Goal: Task Accomplishment & Management: Complete application form

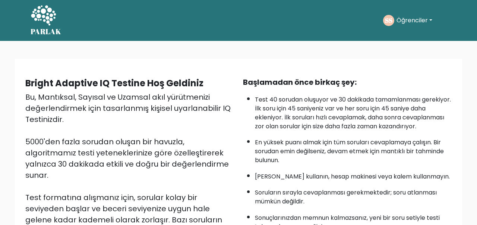
scroll to position [149, 0]
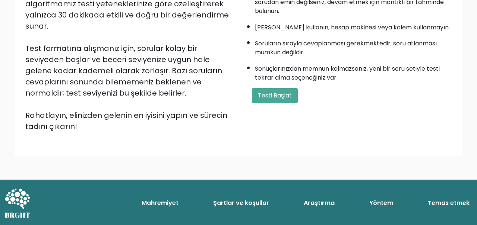
click at [292, 103] on button "Testi Başlat" at bounding box center [275, 95] width 46 height 15
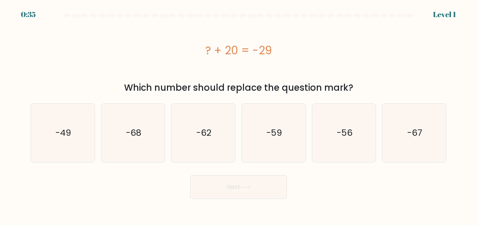
click at [83, 142] on icon "-49" at bounding box center [63, 133] width 58 height 58
click at [238, 115] on input "a. -49" at bounding box center [238, 114] width 0 height 2
radio input "true"
click at [240, 192] on button "Next" at bounding box center [238, 187] width 97 height 24
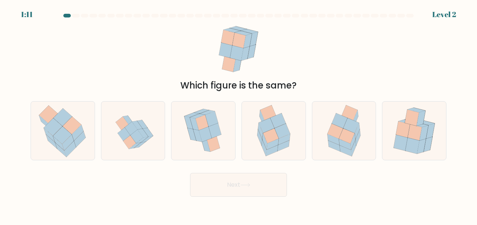
click at [345, 115] on icon at bounding box center [350, 112] width 16 height 15
click at [239, 115] on input "e." at bounding box center [238, 114] width 0 height 2
radio input "true"
click at [258, 195] on button "Next" at bounding box center [238, 185] width 97 height 24
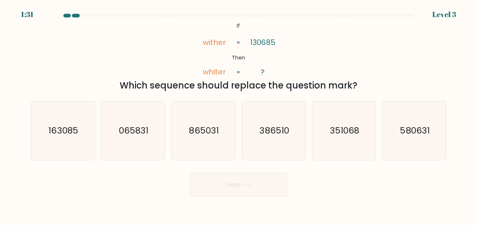
click at [80, 128] on icon "163085" at bounding box center [63, 131] width 58 height 58
click at [238, 115] on input "a. 163085" at bounding box center [238, 114] width 0 height 2
radio input "true"
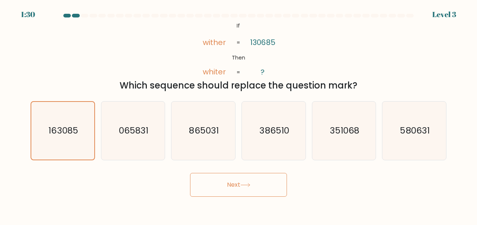
click at [238, 194] on button "Next" at bounding box center [238, 185] width 97 height 24
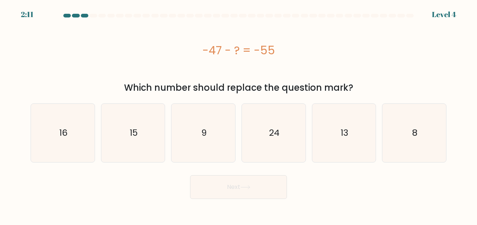
click at [396, 161] on icon "8" at bounding box center [414, 133] width 58 height 58
click at [239, 115] on input "f. 8" at bounding box center [238, 114] width 0 height 2
radio input "true"
click at [274, 180] on button "Next" at bounding box center [238, 187] width 97 height 24
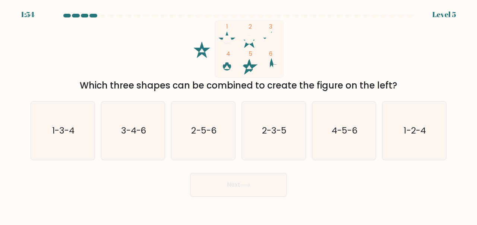
click at [405, 160] on icon "1-2-4" at bounding box center [414, 131] width 58 height 58
click at [239, 115] on input "f. 1-2-4" at bounding box center [238, 114] width 0 height 2
radio input "true"
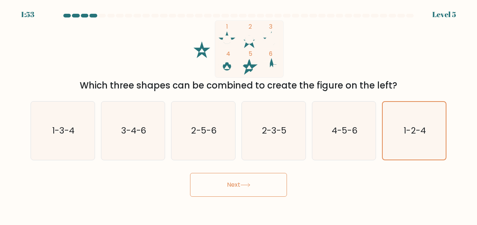
click at [258, 196] on button "Next" at bounding box center [238, 185] width 97 height 24
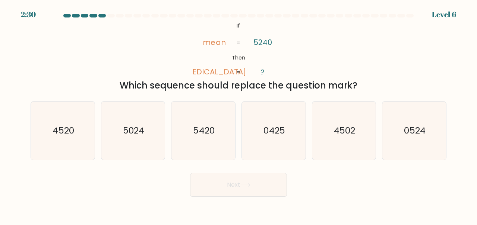
click at [74, 135] on icon "4520" at bounding box center [63, 131] width 58 height 58
click at [238, 115] on input "a. 4520" at bounding box center [238, 114] width 0 height 2
radio input "true"
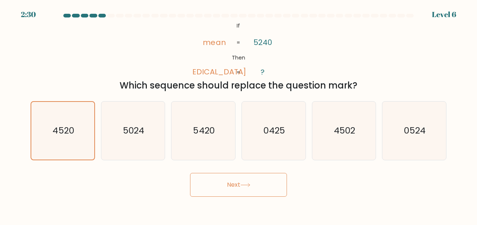
click at [257, 188] on button "Next" at bounding box center [238, 185] width 97 height 24
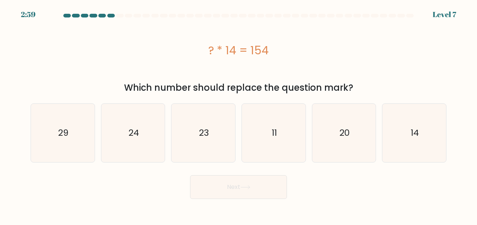
click at [288, 141] on icon "11" at bounding box center [273, 133] width 58 height 58
click at [239, 115] on input "d. 11" at bounding box center [238, 114] width 0 height 2
radio input "true"
click at [254, 188] on button "Next" at bounding box center [238, 187] width 97 height 24
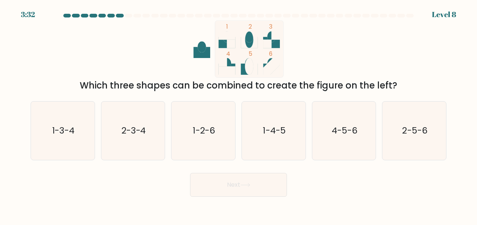
click at [79, 146] on icon "1-3-4" at bounding box center [63, 131] width 58 height 58
click at [238, 115] on input "a. 1-3-4" at bounding box center [238, 114] width 0 height 2
radio input "true"
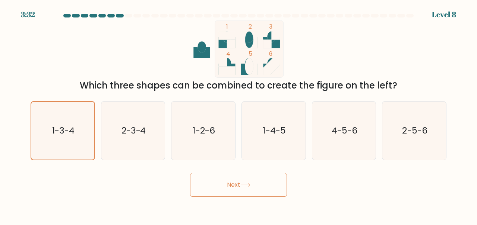
click at [258, 194] on button "Next" at bounding box center [238, 185] width 97 height 24
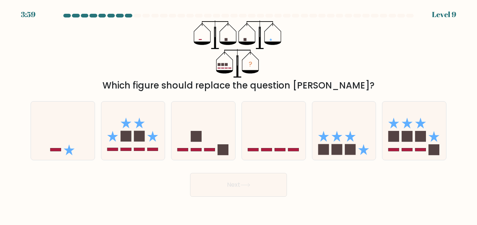
click at [345, 153] on icon at bounding box center [344, 130] width 64 height 53
click at [239, 115] on input "e." at bounding box center [238, 114] width 0 height 2
radio input "true"
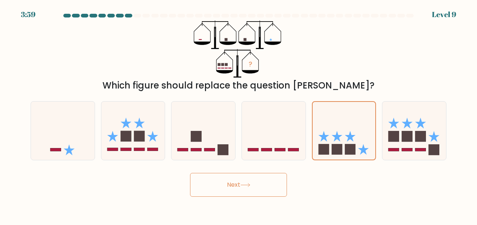
click at [274, 192] on button "Next" at bounding box center [238, 185] width 97 height 24
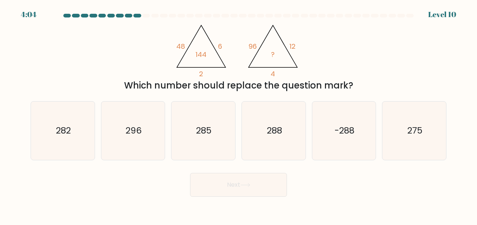
click at [290, 148] on icon "288" at bounding box center [273, 131] width 58 height 58
click at [239, 115] on input "d. 288" at bounding box center [238, 114] width 0 height 2
radio input "true"
click at [268, 193] on button "Next" at bounding box center [238, 185] width 97 height 24
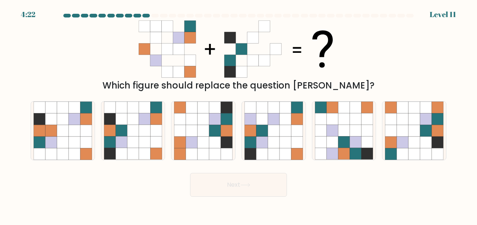
click at [348, 159] on icon at bounding box center [344, 154] width 12 height 12
click at [239, 115] on input "e." at bounding box center [238, 114] width 0 height 2
radio input "true"
click at [245, 197] on button "Next" at bounding box center [238, 185] width 97 height 24
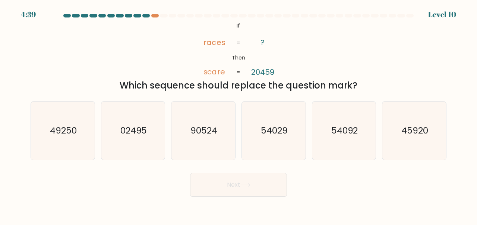
click at [345, 156] on icon "54092" at bounding box center [344, 131] width 58 height 58
click at [239, 115] on input "e. 54092" at bounding box center [238, 114] width 0 height 2
radio input "true"
click at [272, 196] on button "Next" at bounding box center [238, 185] width 97 height 24
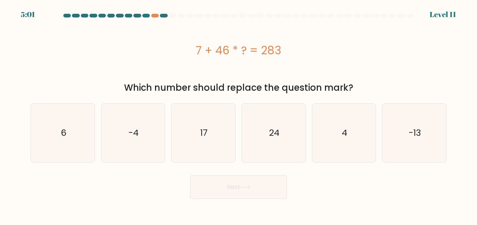
click at [58, 129] on icon "6" at bounding box center [63, 133] width 58 height 58
click at [238, 115] on input "a. 6" at bounding box center [238, 114] width 0 height 2
radio input "true"
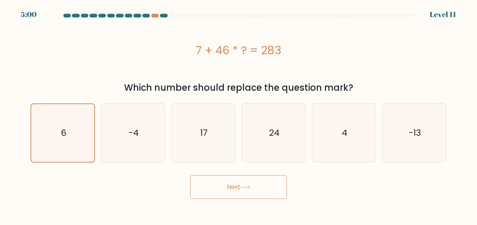
click at [270, 188] on button "Next" at bounding box center [238, 187] width 97 height 24
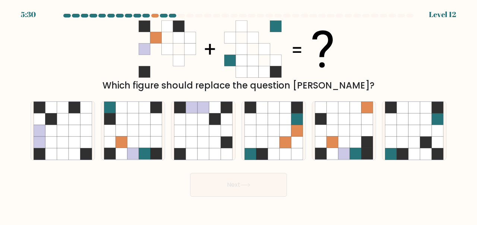
click at [157, 137] on icon at bounding box center [156, 131] width 12 height 12
click at [238, 115] on input "b." at bounding box center [238, 114] width 0 height 2
radio input "true"
click at [250, 187] on icon at bounding box center [245, 185] width 10 height 4
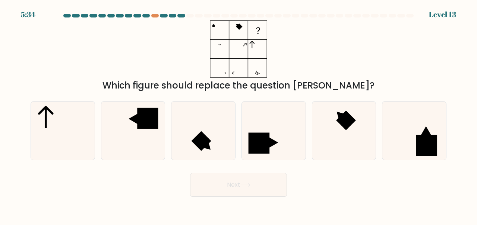
click at [156, 147] on icon at bounding box center [133, 131] width 58 height 58
click at [238, 115] on input "b." at bounding box center [238, 114] width 0 height 2
radio input "true"
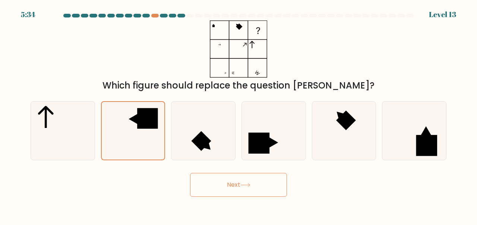
click at [248, 197] on button "Next" at bounding box center [238, 185] width 97 height 24
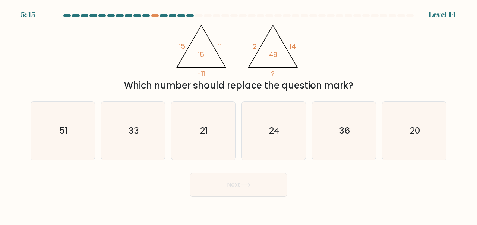
click at [153, 152] on icon "33" at bounding box center [133, 131] width 58 height 58
click at [238, 115] on input "b. 33" at bounding box center [238, 114] width 0 height 2
radio input "true"
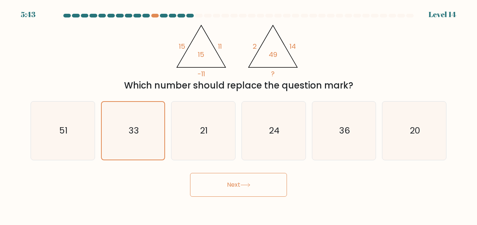
click at [257, 197] on button "Next" at bounding box center [238, 185] width 97 height 24
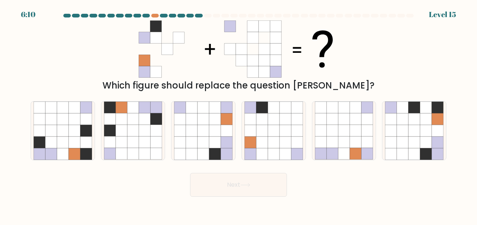
click at [220, 148] on icon at bounding box center [226, 143] width 12 height 12
click at [238, 115] on input "c." at bounding box center [238, 114] width 0 height 2
radio input "true"
click at [255, 195] on button "Next" at bounding box center [238, 185] width 97 height 24
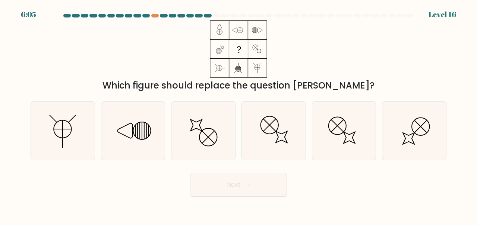
click at [223, 140] on icon at bounding box center [203, 131] width 58 height 58
click at [238, 115] on input "c." at bounding box center [238, 114] width 0 height 2
radio input "true"
click at [258, 194] on button "Next" at bounding box center [238, 185] width 97 height 24
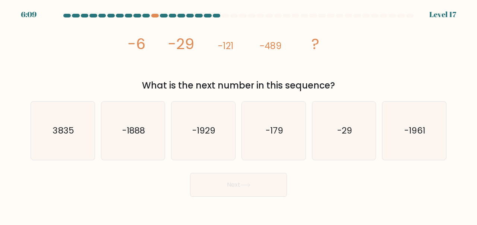
click at [429, 147] on icon "-1961" at bounding box center [414, 131] width 58 height 58
click at [239, 115] on input "f. -1961" at bounding box center [238, 114] width 0 height 2
radio input "true"
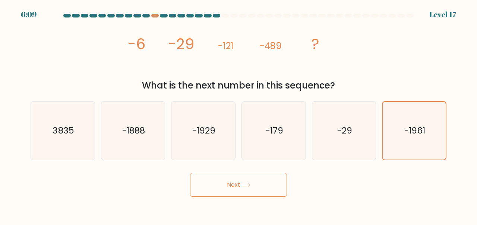
click at [261, 190] on button "Next" at bounding box center [238, 185] width 97 height 24
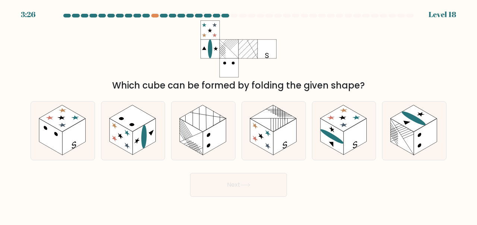
click at [212, 155] on rect at bounding box center [214, 137] width 23 height 36
click at [238, 115] on input "c." at bounding box center [238, 114] width 0 height 2
radio input "true"
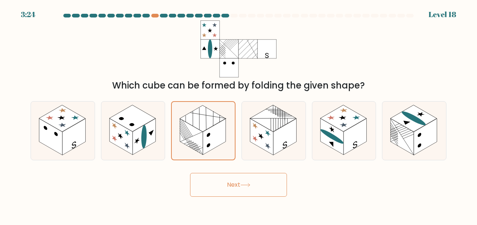
click at [258, 197] on button "Next" at bounding box center [238, 185] width 97 height 24
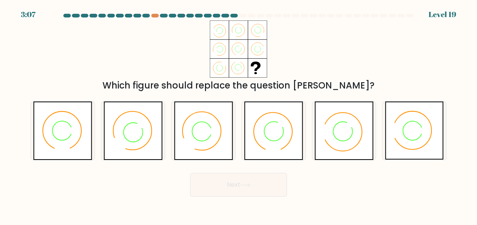
click at [414, 136] on icon at bounding box center [414, 131] width 59 height 58
click at [239, 115] on input "f." at bounding box center [238, 114] width 0 height 2
radio input "true"
click at [267, 192] on button "Next" at bounding box center [238, 185] width 97 height 24
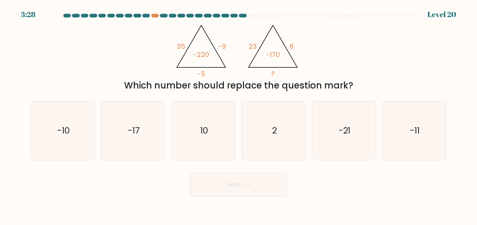
click at [67, 149] on icon "-10" at bounding box center [63, 131] width 58 height 58
click at [238, 115] on input "a. -10" at bounding box center [238, 114] width 0 height 2
radio input "true"
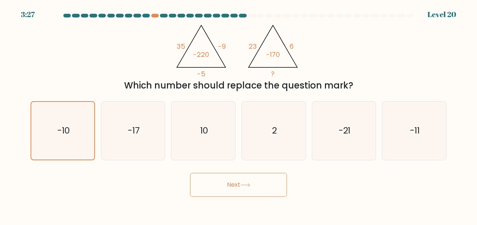
click at [250, 197] on button "Next" at bounding box center [238, 185] width 97 height 24
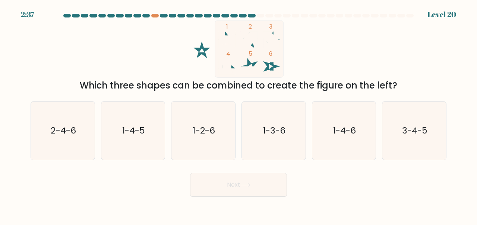
click at [88, 145] on icon "2-4-6" at bounding box center [63, 131] width 58 height 58
click at [238, 115] on input "a. 2-4-6" at bounding box center [238, 114] width 0 height 2
radio input "true"
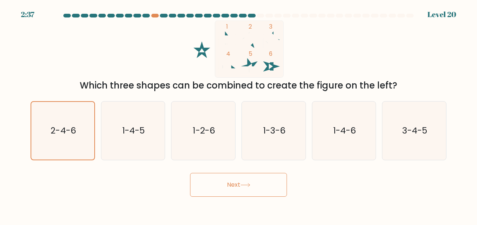
click at [243, 197] on button "Next" at bounding box center [238, 185] width 97 height 24
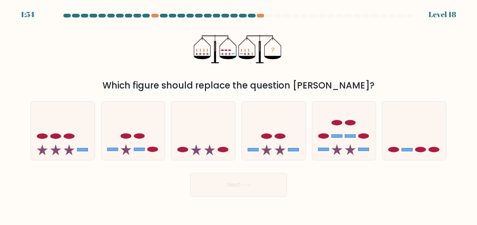
click at [146, 150] on icon at bounding box center [133, 130] width 64 height 53
click at [238, 115] on input "b." at bounding box center [238, 114] width 0 height 2
radio input "true"
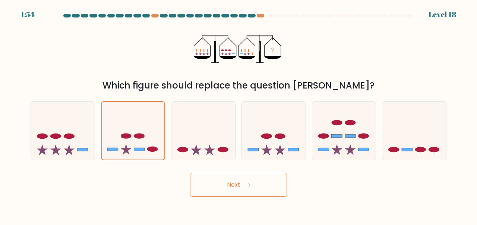
click at [264, 196] on button "Next" at bounding box center [238, 185] width 97 height 24
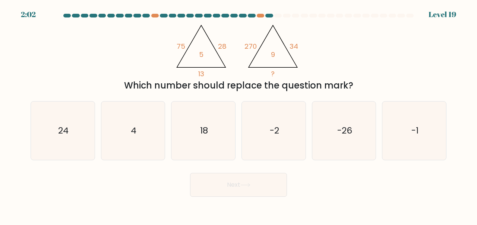
click at [145, 149] on icon "4" at bounding box center [133, 131] width 58 height 58
click at [238, 115] on input "b. 4" at bounding box center [238, 114] width 0 height 2
radio input "true"
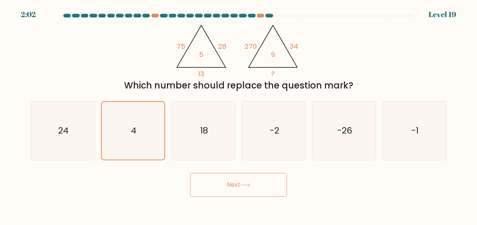
click at [226, 191] on button "Next" at bounding box center [238, 185] width 97 height 24
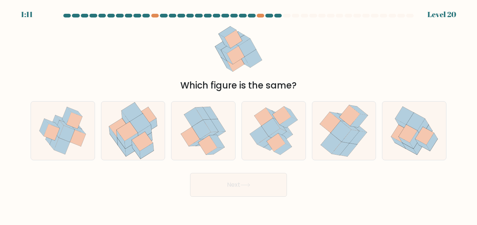
click at [358, 127] on icon at bounding box center [359, 120] width 18 height 13
click at [239, 115] on input "e." at bounding box center [238, 114] width 0 height 2
radio input "true"
click at [269, 183] on button "Next" at bounding box center [238, 185] width 97 height 24
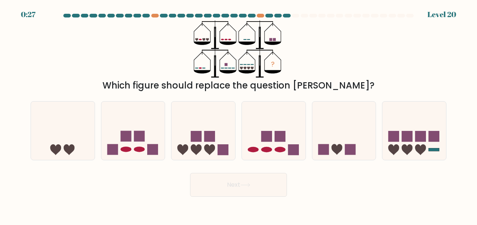
click at [409, 140] on rect at bounding box center [406, 136] width 11 height 11
click at [239, 115] on input "f." at bounding box center [238, 114] width 0 height 2
radio input "true"
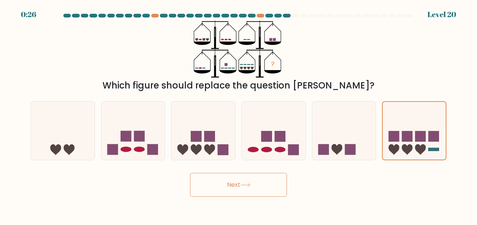
click at [264, 197] on button "Next" at bounding box center [238, 185] width 97 height 24
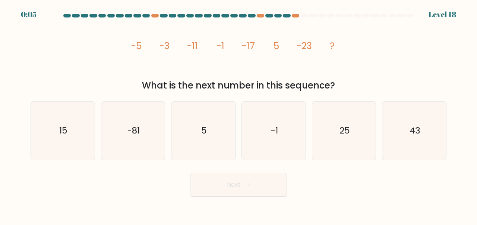
click at [79, 159] on icon "15" at bounding box center [63, 131] width 58 height 58
click at [238, 115] on input "a. 15" at bounding box center [238, 114] width 0 height 2
radio input "true"
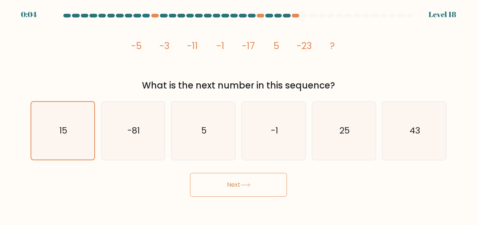
click at [247, 197] on button "Next" at bounding box center [238, 185] width 97 height 24
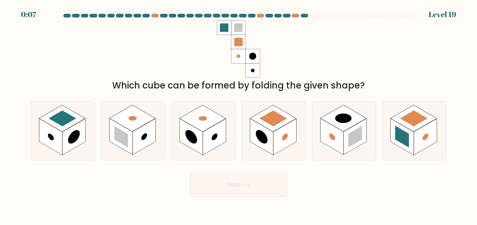
click at [212, 145] on rect at bounding box center [214, 137] width 23 height 36
click at [238, 115] on input "c." at bounding box center [238, 114] width 0 height 2
radio input "true"
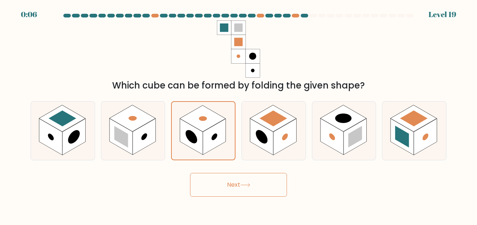
click at [243, 190] on button "Next" at bounding box center [238, 185] width 97 height 24
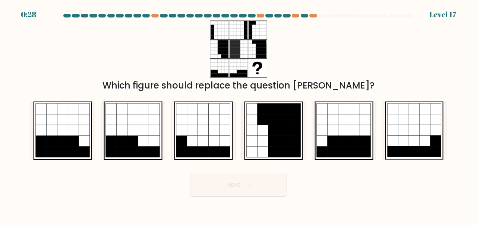
click at [71, 147] on icon at bounding box center [73, 141] width 11 height 11
click at [238, 115] on input "a." at bounding box center [238, 114] width 0 height 2
radio input "true"
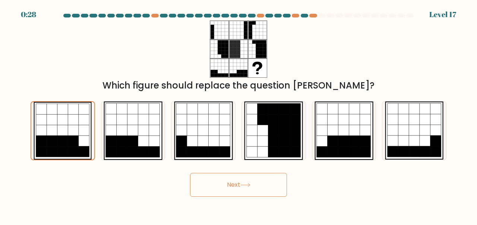
click at [254, 197] on button "Next" at bounding box center [238, 185] width 97 height 24
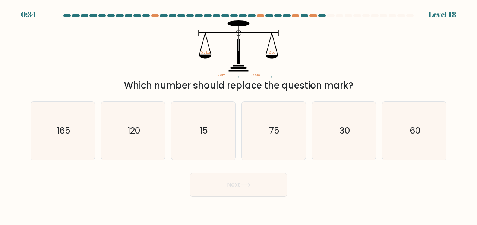
click at [409, 151] on icon "60" at bounding box center [414, 131] width 58 height 58
click at [239, 115] on input "f. 60" at bounding box center [238, 114] width 0 height 2
radio input "true"
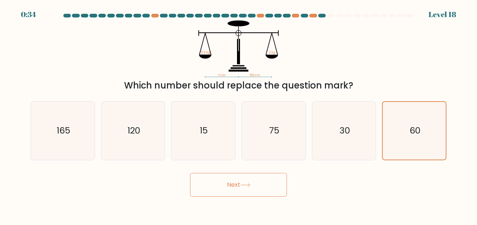
click at [249, 197] on button "Next" at bounding box center [238, 185] width 97 height 24
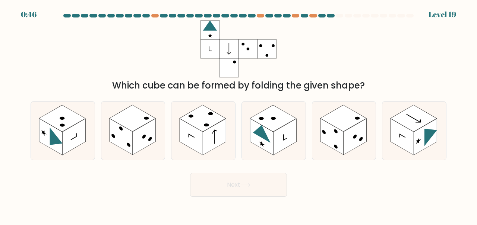
click at [147, 147] on rect at bounding box center [144, 137] width 23 height 36
click at [238, 115] on input "b." at bounding box center [238, 114] width 0 height 2
radio input "true"
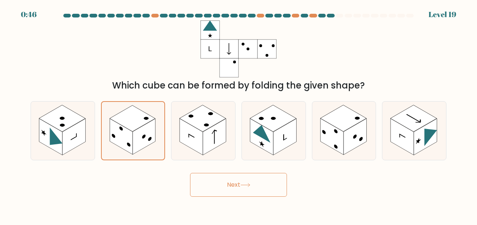
click at [233, 196] on button "Next" at bounding box center [238, 185] width 97 height 24
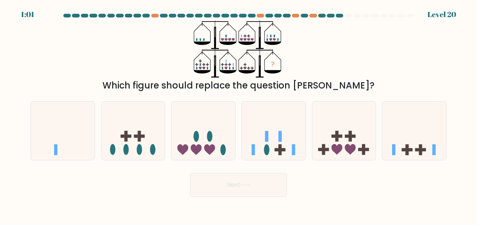
click at [303, 177] on form at bounding box center [238, 105] width 477 height 183
click at [228, 161] on div at bounding box center [203, 130] width 64 height 59
click at [238, 115] on input "c." at bounding box center [238, 114] width 0 height 2
radio input "true"
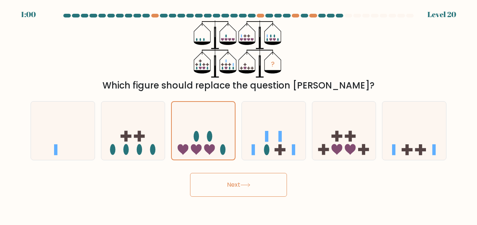
click at [250, 187] on icon at bounding box center [245, 185] width 10 height 4
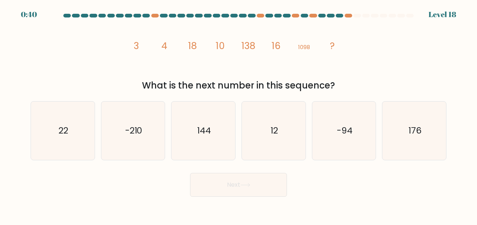
click at [82, 149] on icon "22" at bounding box center [63, 131] width 58 height 58
click at [238, 115] on input "a. 22" at bounding box center [238, 114] width 0 height 2
radio input "true"
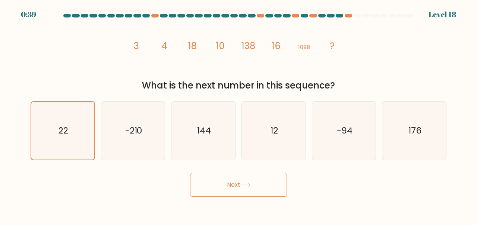
click at [235, 191] on button "Next" at bounding box center [238, 185] width 97 height 24
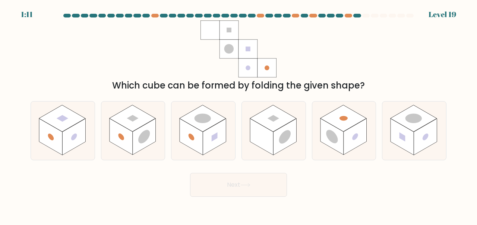
click at [93, 134] on icon at bounding box center [63, 131] width 64 height 58
click at [238, 115] on input "a." at bounding box center [238, 114] width 0 height 2
radio input "true"
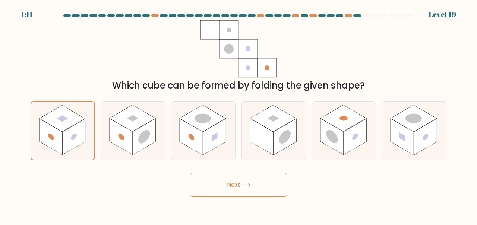
click at [246, 187] on icon at bounding box center [245, 185] width 10 height 4
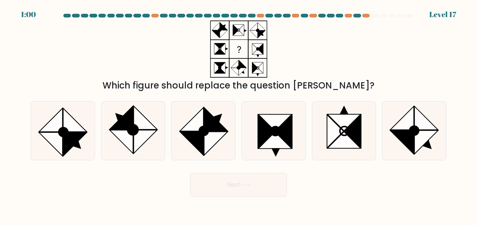
scroll to position [8, 0]
click at [418, 126] on icon at bounding box center [425, 118] width 23 height 23
click at [239, 115] on input "f." at bounding box center [238, 114] width 0 height 2
radio input "true"
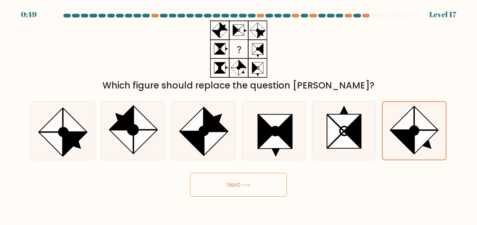
click at [255, 188] on button "Next" at bounding box center [238, 185] width 97 height 24
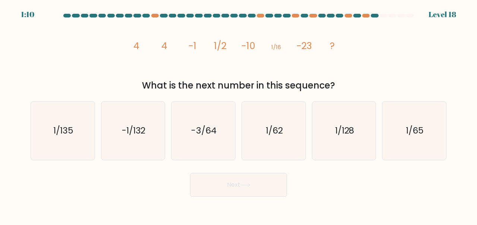
click at [353, 129] on text "1/128" at bounding box center [344, 130] width 19 height 12
click at [239, 115] on input "e. 1/128" at bounding box center [238, 114] width 0 height 2
radio input "true"
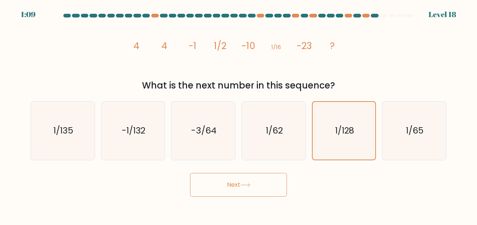
click at [261, 185] on button "Next" at bounding box center [238, 185] width 97 height 24
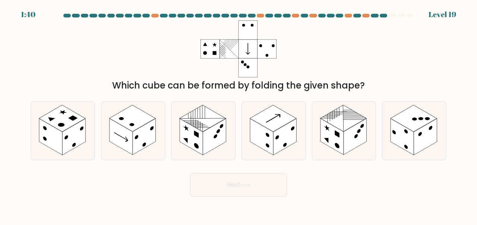
click at [155, 135] on rect at bounding box center [144, 137] width 23 height 36
click at [238, 115] on input "b." at bounding box center [238, 114] width 0 height 2
radio input "true"
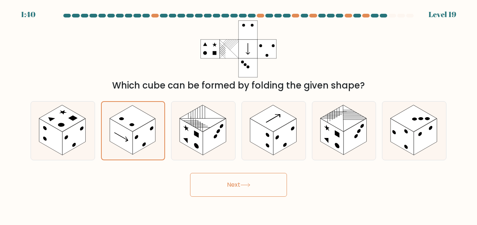
click at [235, 188] on button "Next" at bounding box center [238, 185] width 97 height 24
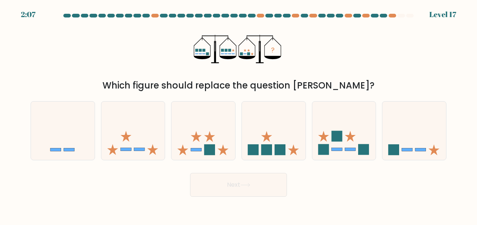
click at [285, 143] on icon at bounding box center [274, 130] width 64 height 53
click at [239, 115] on input "d." at bounding box center [238, 114] width 0 height 2
radio input "true"
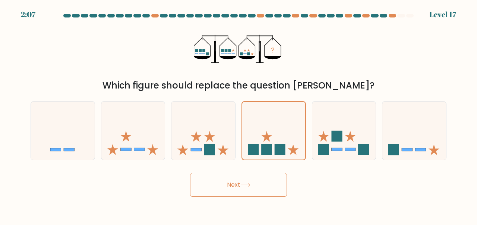
click at [253, 190] on button "Next" at bounding box center [238, 185] width 97 height 24
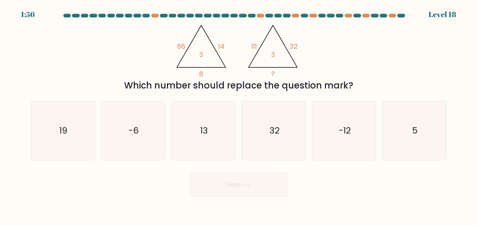
scroll to position [0, 0]
click at [80, 153] on icon "19" at bounding box center [63, 131] width 58 height 58
click at [238, 115] on input "a. 19" at bounding box center [238, 114] width 0 height 2
radio input "true"
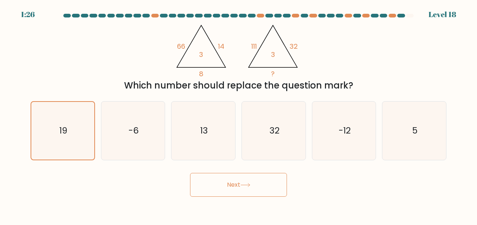
click at [237, 197] on button "Next" at bounding box center [238, 185] width 97 height 24
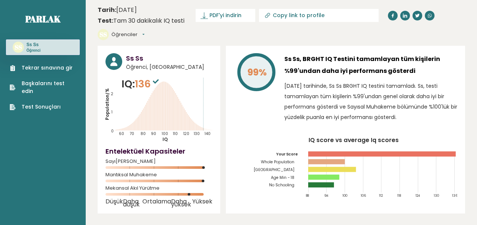
click at [154, 82] on sup at bounding box center [156, 81] width 10 height 10
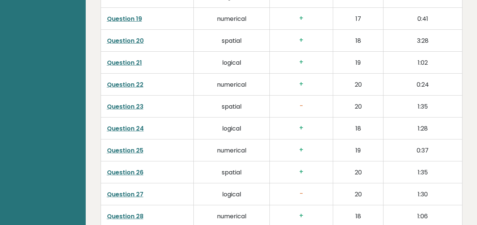
scroll to position [1562, 0]
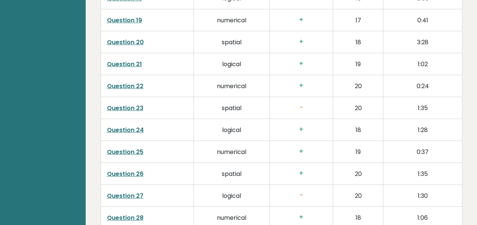
click at [133, 91] on link "Question 22" at bounding box center [125, 86] width 36 height 9
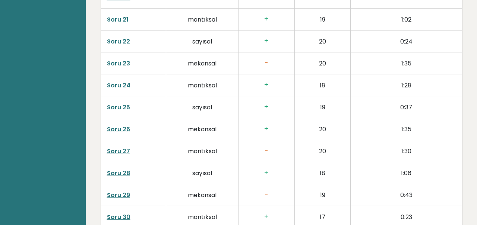
scroll to position [1634, 0]
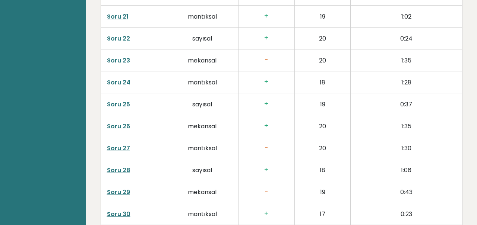
click at [125, 146] on font "Soru 27" at bounding box center [118, 148] width 23 height 9
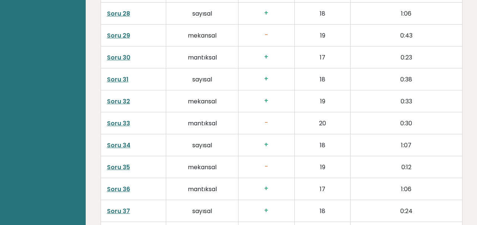
scroll to position [1790, 0]
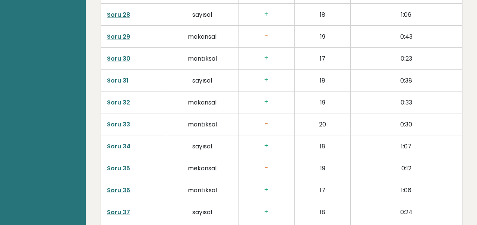
click at [115, 120] on font "Soru 33" at bounding box center [118, 124] width 23 height 9
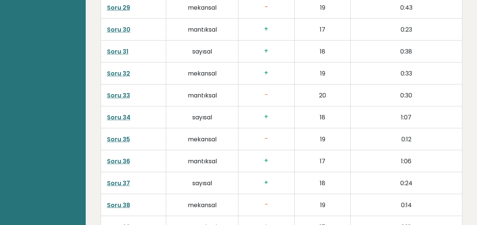
scroll to position [1819, 0]
click at [121, 136] on font "Soru 35" at bounding box center [118, 139] width 23 height 9
click at [117, 179] on font "Soru 37" at bounding box center [118, 183] width 23 height 9
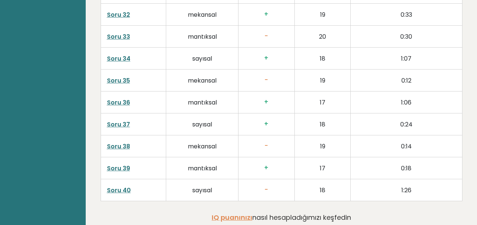
scroll to position [1879, 0]
click at [113, 186] on font "Soru 40" at bounding box center [119, 189] width 24 height 9
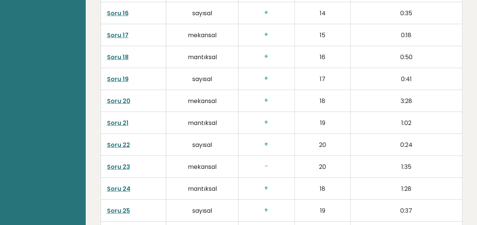
scroll to position [1528, 0]
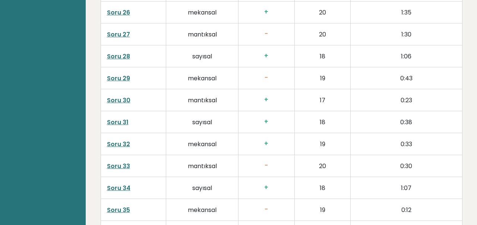
scroll to position [1751, 0]
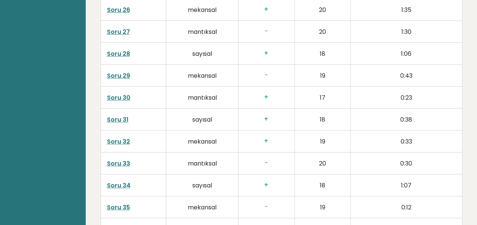
click at [119, 74] on font "Soru 29" at bounding box center [118, 76] width 23 height 9
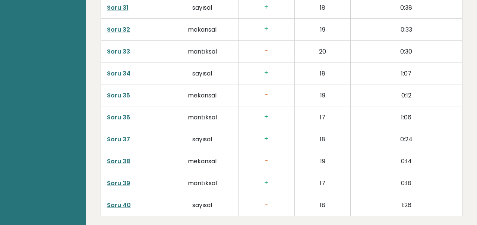
scroll to position [1800, 0]
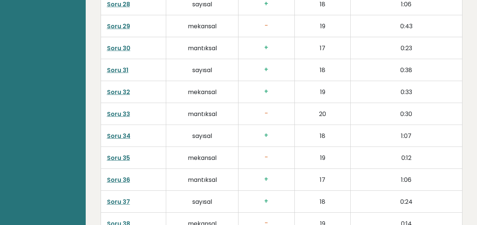
click at [408, 110] on font "0:30" at bounding box center [406, 114] width 12 height 9
click at [436, 73] on td "0:38" at bounding box center [406, 70] width 112 height 22
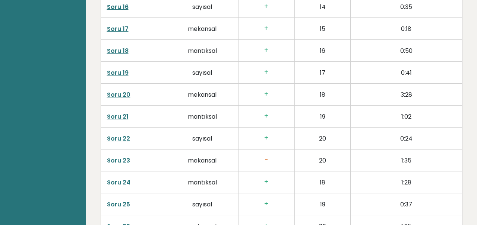
scroll to position [1534, 0]
click at [124, 139] on font "Soru 22" at bounding box center [118, 139] width 23 height 9
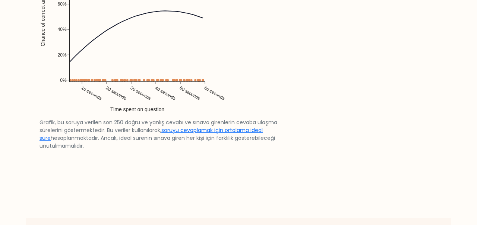
scroll to position [1448, 0]
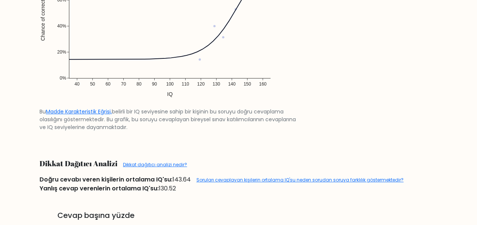
scroll to position [676, 0]
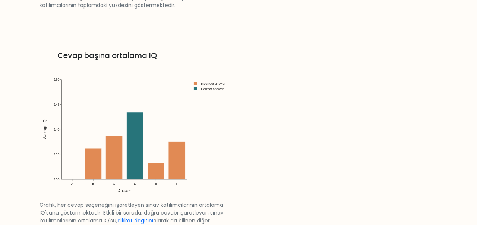
scroll to position [728, 0]
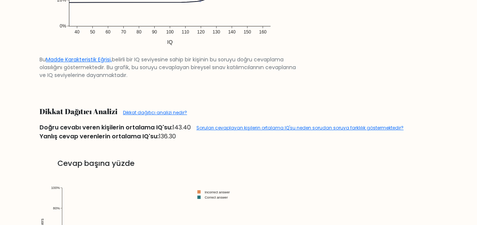
click at [319, 118] on div "Dikkat Dağıtıcı Analizi Dikkat dağıtıcı analizi nedir?" at bounding box center [238, 111] width 407 height 17
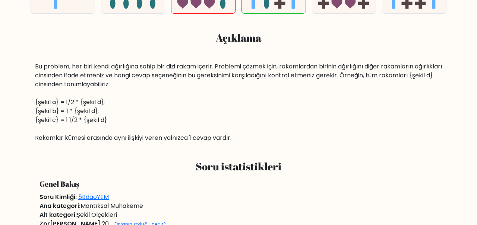
scroll to position [266, 0]
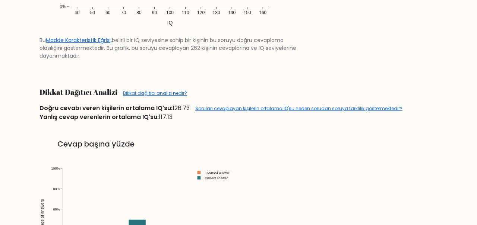
scroll to position [727, 0]
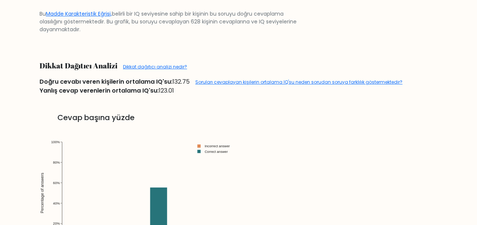
scroll to position [821, 0]
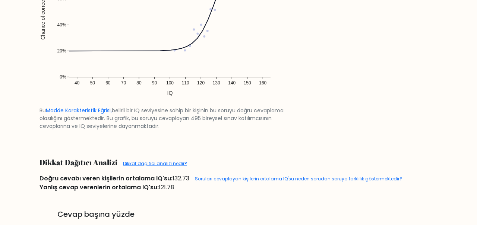
scroll to position [623, 0]
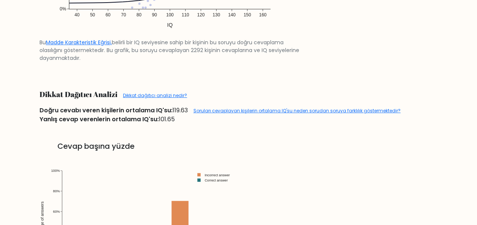
scroll to position [673, 0]
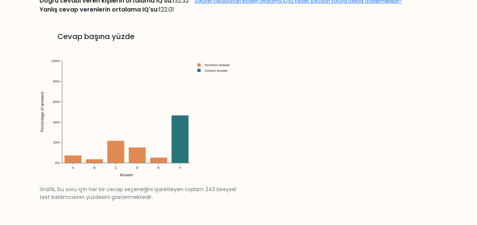
scroll to position [831, 0]
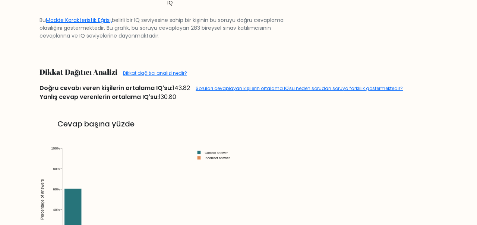
scroll to position [761, 0]
